Goal: Task Accomplishment & Management: Complete application form

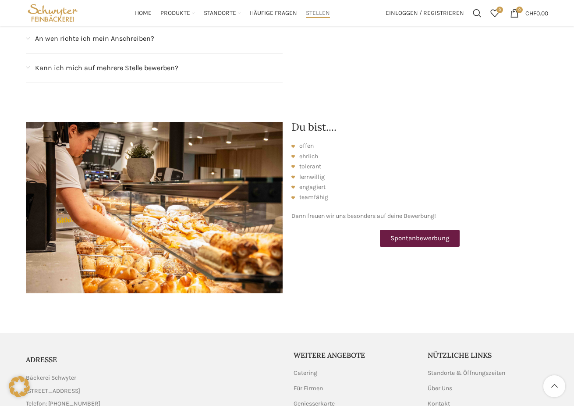
scroll to position [858, 0]
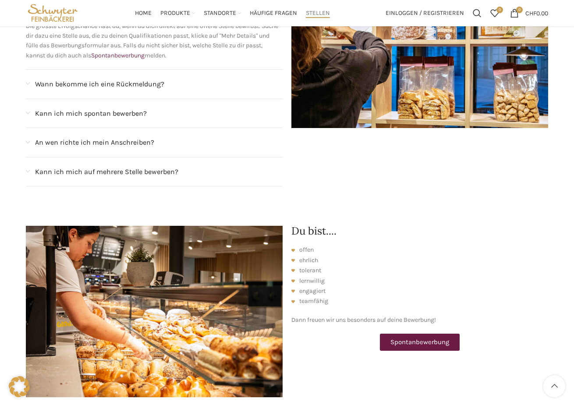
click at [422, 339] on span "Spontanbewerbung" at bounding box center [420, 342] width 59 height 7
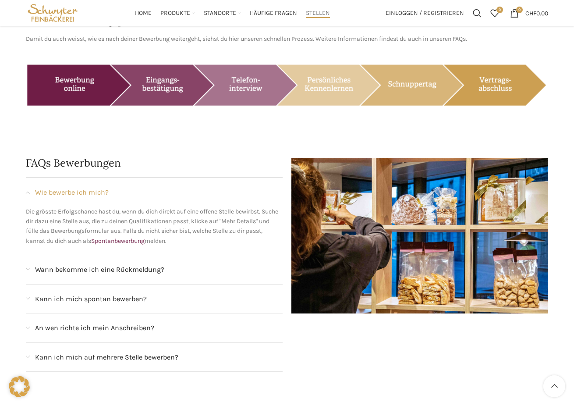
scroll to position [671, 0]
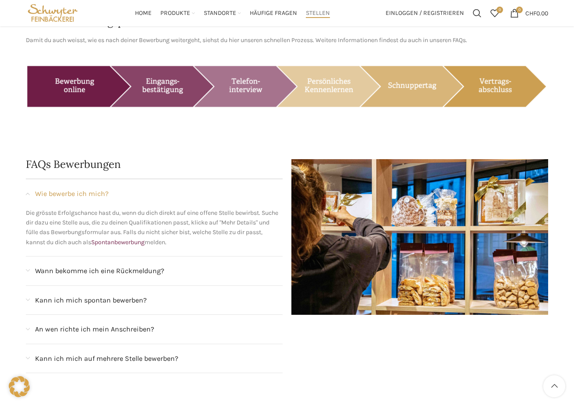
click at [110, 324] on span "An wen richte ich mein Anschreiben?" at bounding box center [94, 329] width 119 height 11
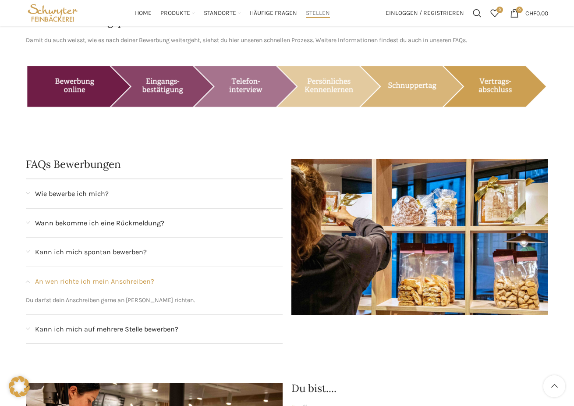
click at [314, 17] on span "Stellen" at bounding box center [318, 13] width 24 height 8
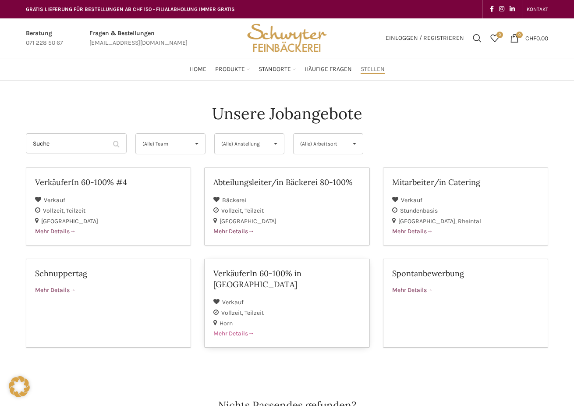
click at [239, 276] on h2 "VerkäuferIn 60-100% in [GEOGRAPHIC_DATA]" at bounding box center [287, 279] width 147 height 22
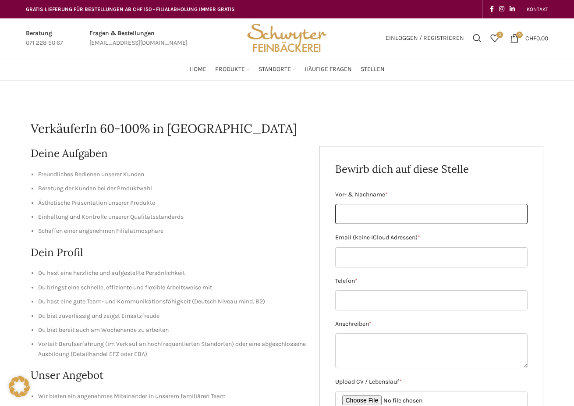
click at [368, 210] on input "Vor- & Nachname *" at bounding box center [431, 214] width 193 height 20
type input "[PERSON_NAME]"
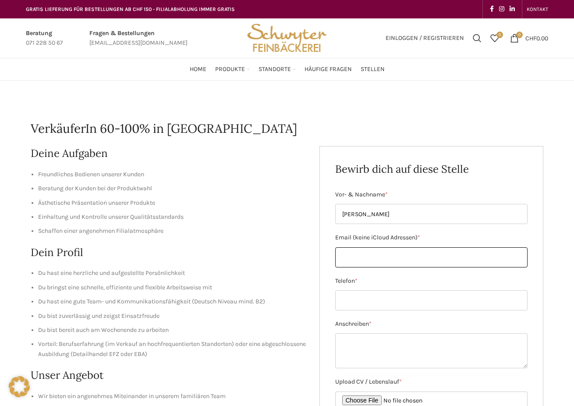
click at [382, 258] on input "Email (keine iCloud Adressen) *" at bounding box center [431, 257] width 193 height 20
type input "[EMAIL_ADDRESS][DOMAIN_NAME]"
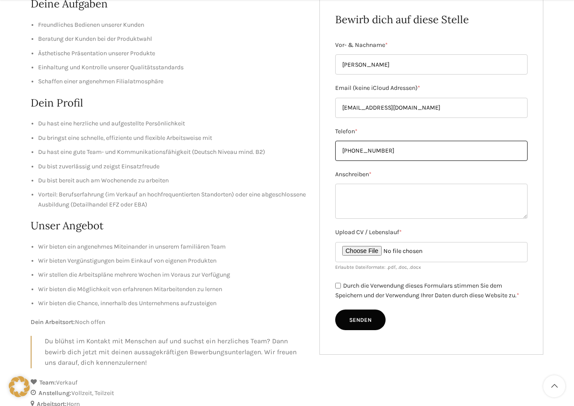
scroll to position [174, 0]
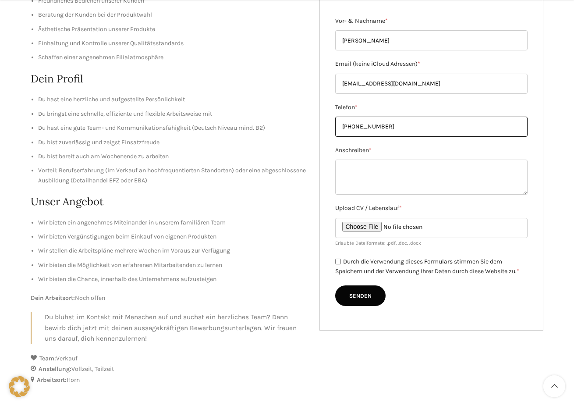
type input "[PHONE_NUMBER]"
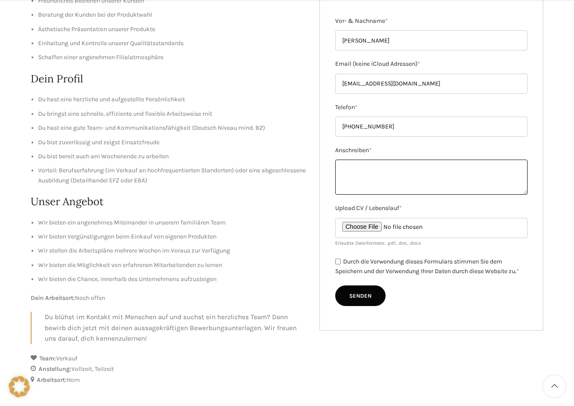
click at [366, 167] on textarea "Anschreiben *" at bounding box center [431, 177] width 193 height 35
paste textarea "Lore ipsumdo Sita Consecte Adi el Seddoei, 95. Temporinc 1072 utlaboreetd magna…"
type textarea "Lore ipsumdo Sita Consecte Adi el Seddoei, 95. Temporinc 1072 utlaboreetd magna…"
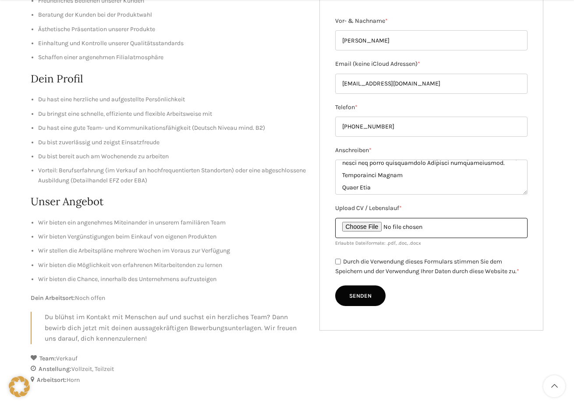
click at [369, 226] on input "Upload CV / Lebenslauf *" at bounding box center [431, 228] width 193 height 20
click at [372, 228] on input "Upload CV / Lebenslauf *" at bounding box center [431, 228] width 193 height 20
click at [374, 228] on input "Upload CV / Lebenslauf *" at bounding box center [431, 228] width 193 height 20
click at [374, 227] on input "Upload CV / Lebenslauf *" at bounding box center [431, 228] width 193 height 20
type input "C:\fakepath\2025 Ukaj Nushe CV.pdf"
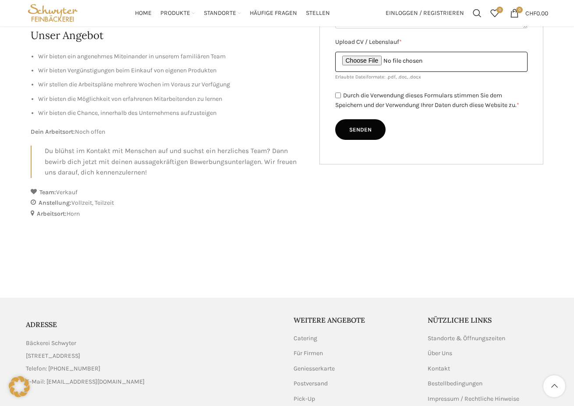
scroll to position [333, 0]
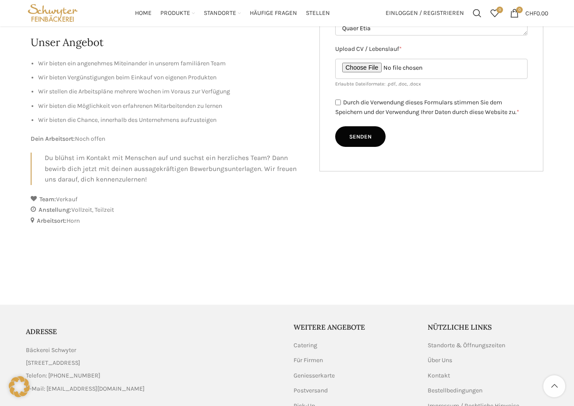
click at [340, 104] on input "Durch die Verwendung dieses Formulars stimmen Sie dem Speichern und der Verwend…" at bounding box center [338, 103] width 6 height 6
checkbox input "true"
click at [366, 137] on input "Senden" at bounding box center [360, 136] width 50 height 21
type input "Senden"
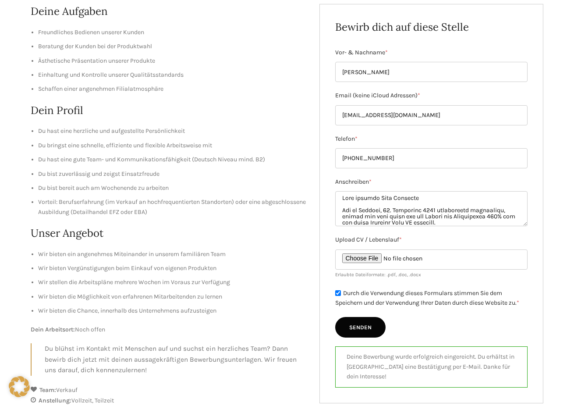
scroll to position [0, 0]
